Goal: Transaction & Acquisition: Subscribe to service/newsletter

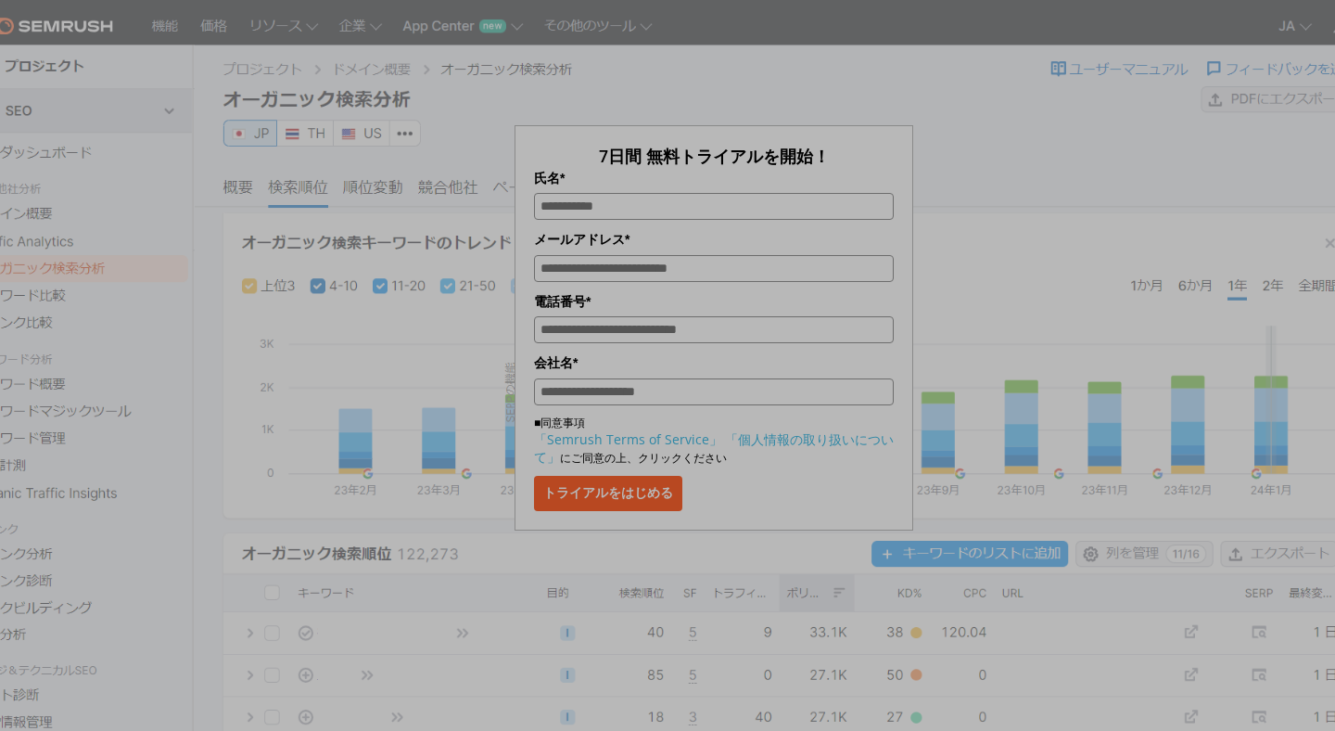
click at [955, 260] on div "7日間 無料トライアルを開始！ 氏名* メールアドレス* 電話番号* 会社名* ■同意事項 「Semrush Terms of Service」 「個人情報の…" at bounding box center [713, 276] width 927 height 507
click at [588, 486] on button "トライアルをはじめる" at bounding box center [608, 493] width 148 height 35
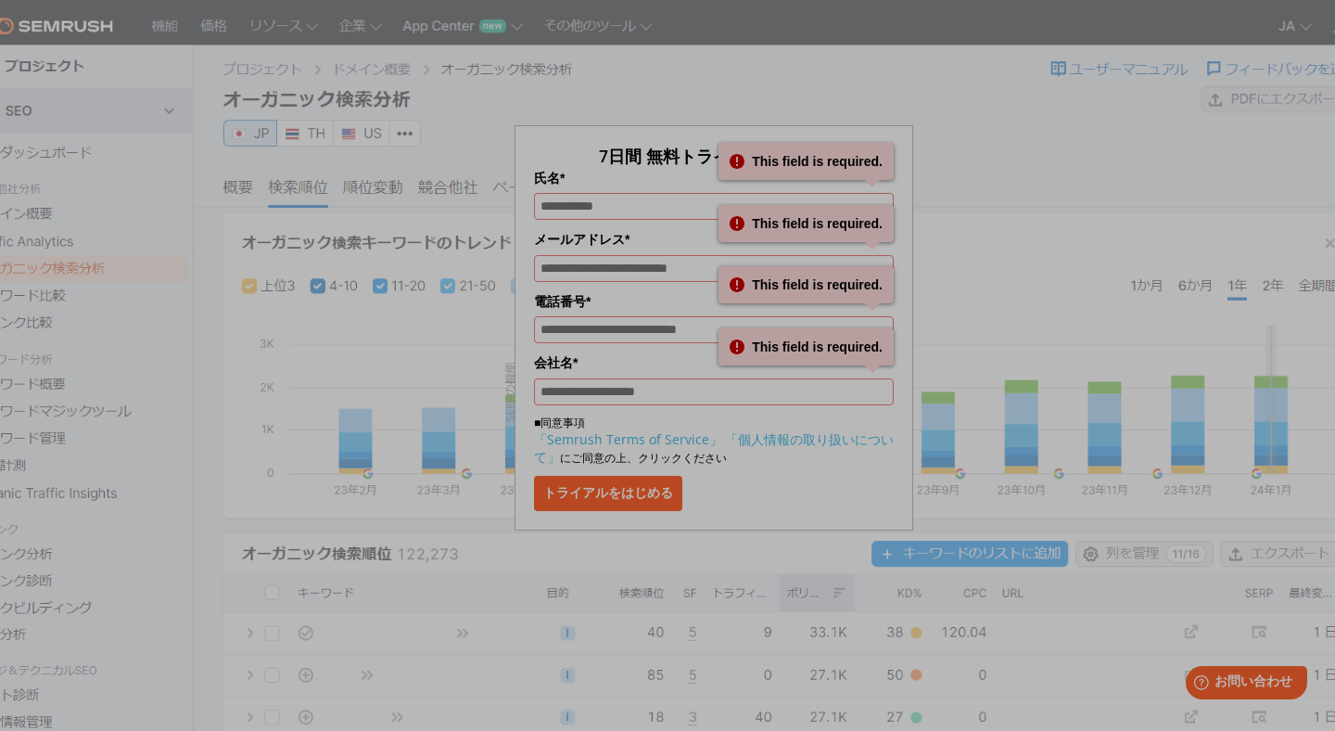
click at [628, 174] on label "氏名*" at bounding box center [714, 178] width 360 height 20
click at [628, 193] on input "氏名*" at bounding box center [714, 206] width 360 height 27
click at [492, 74] on div "7日間 無料トライアルを開始！ 氏名* This field is required. This field is required. メールアドレス* Th…" at bounding box center [713, 276] width 927 height 507
